Goal: Transaction & Acquisition: Purchase product/service

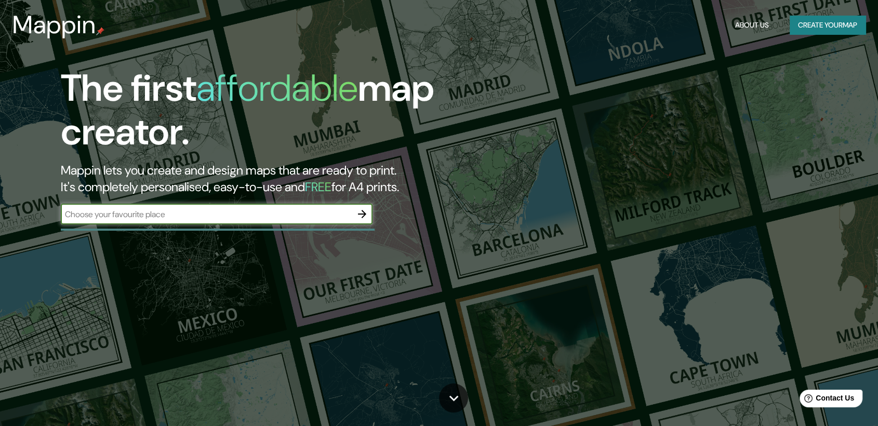
click at [189, 218] on input "text" at bounding box center [206, 214] width 291 height 12
type input "tarapoto"
click at [365, 218] on icon "button" at bounding box center [362, 214] width 12 height 12
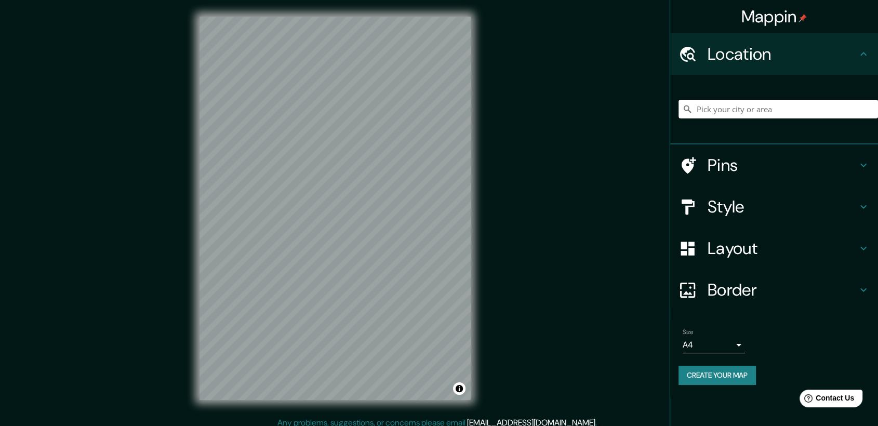
click at [728, 113] on input "Pick your city or area" at bounding box center [779, 109] width 200 height 19
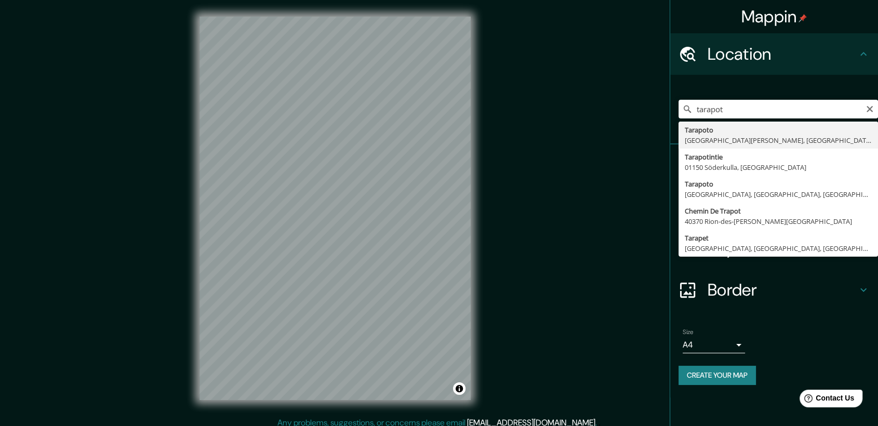
type input "Tarapoto, [GEOGRAPHIC_DATA][PERSON_NAME], [GEOGRAPHIC_DATA]"
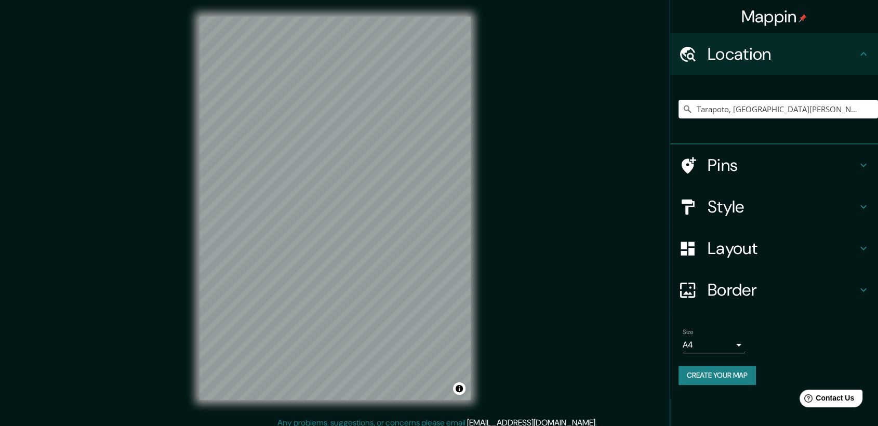
click at [730, 335] on div "Size A4 single" at bounding box center [714, 340] width 62 height 25
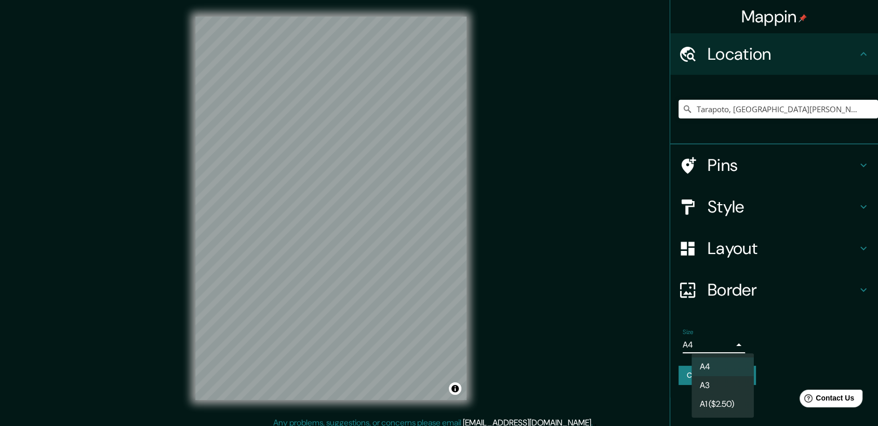
click at [731, 346] on body "Mappin Location [GEOGRAPHIC_DATA], [GEOGRAPHIC_DATA][PERSON_NAME], [GEOGRAPHIC_…" at bounding box center [439, 213] width 878 height 426
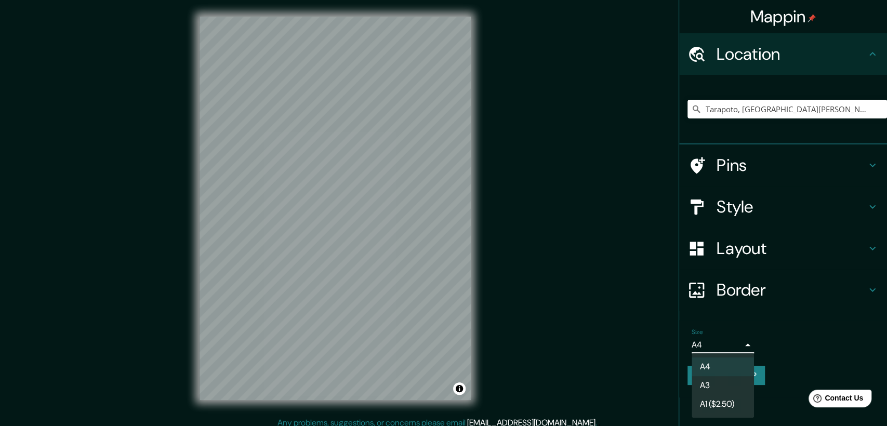
click at [715, 379] on li "A3" at bounding box center [723, 385] width 62 height 19
type input "a4"
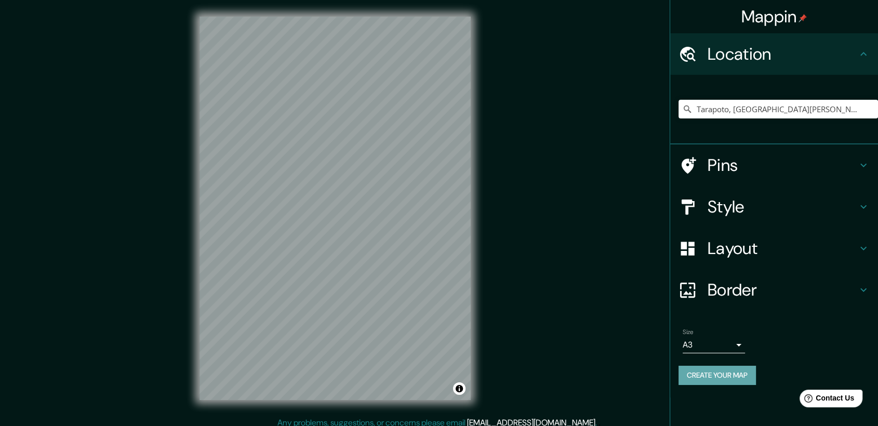
click at [723, 375] on button "Create your map" at bounding box center [717, 375] width 77 height 19
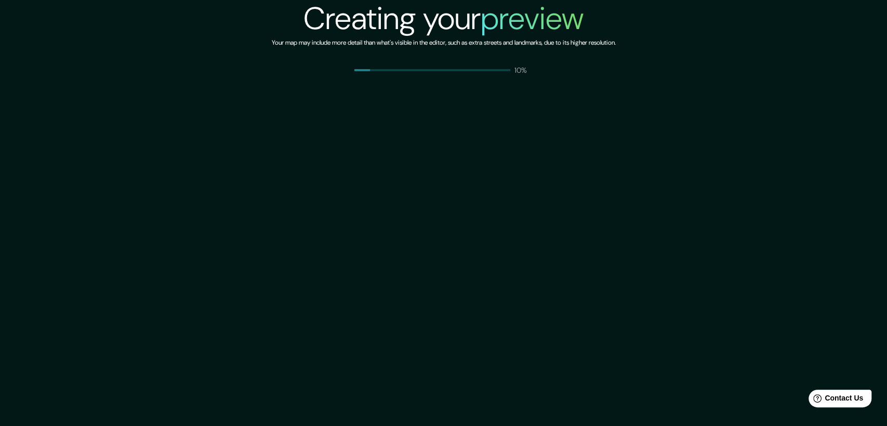
click at [750, 134] on div "Creating your preview Your map may include more detail than what's visible in t…" at bounding box center [443, 213] width 887 height 426
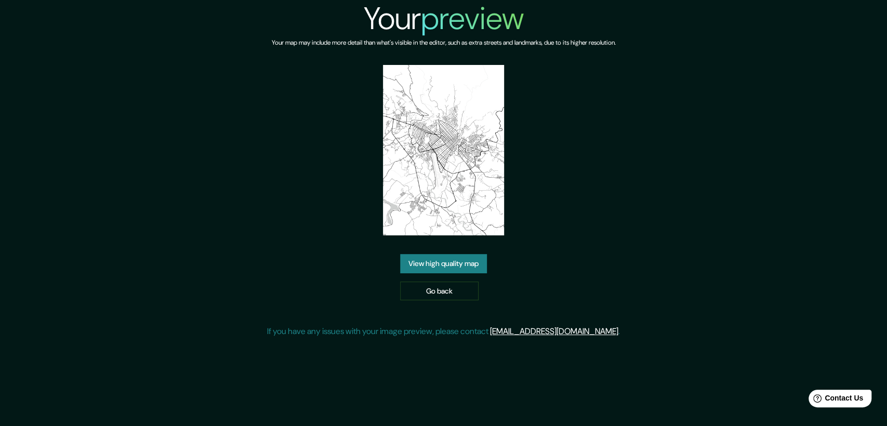
click at [470, 260] on link "View high quality map" at bounding box center [443, 263] width 87 height 19
